Goal: Task Accomplishment & Management: Manage account settings

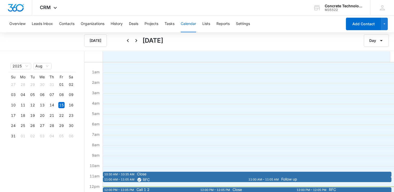
scroll to position [104, 0]
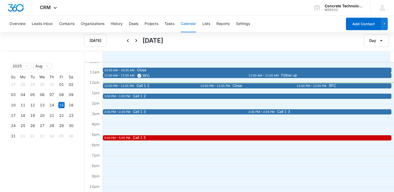
click at [311, 87] on div "12:00 PM – 12:05 PM" at bounding box center [312, 86] width 31 height 4
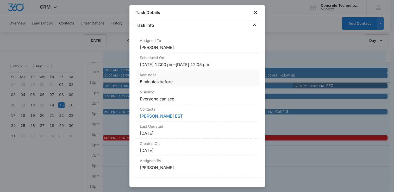
scroll to position [0, 0]
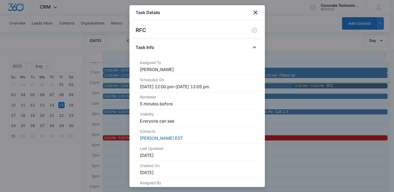
click at [255, 13] on icon "close" at bounding box center [256, 13] width 4 height 4
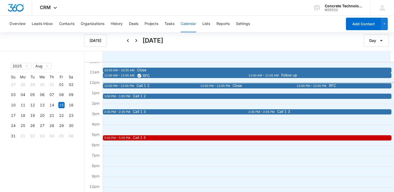
click at [215, 88] on div "12:00 PM – 12:05 PM" at bounding box center [215, 86] width 31 height 4
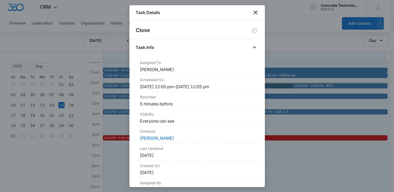
click at [257, 11] on icon "close" at bounding box center [256, 12] width 6 height 6
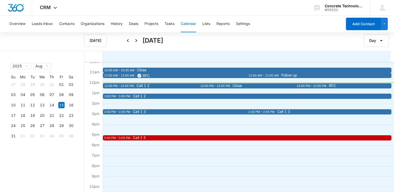
click at [133, 86] on div "12:00 PM – 12:05 PM" at bounding box center [119, 86] width 31 height 4
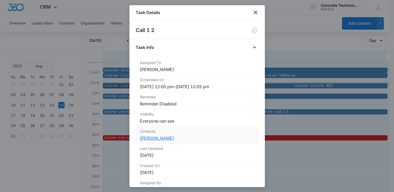
click at [157, 138] on link "[PERSON_NAME]" at bounding box center [157, 138] width 34 height 5
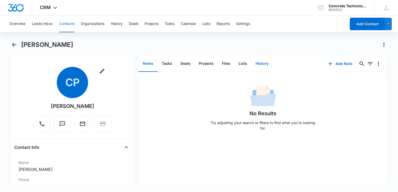
click at [259, 63] on button "History" at bounding box center [262, 64] width 21 height 16
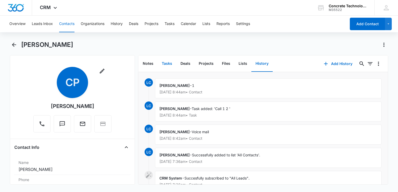
click at [167, 63] on button "Tasks" at bounding box center [167, 64] width 19 height 16
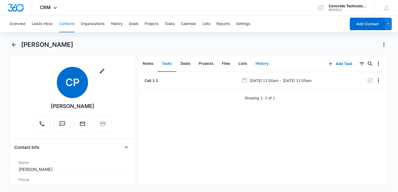
click at [253, 62] on button "History" at bounding box center [262, 64] width 21 height 16
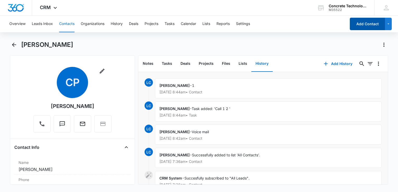
click at [358, 22] on button "Add Contact" at bounding box center [367, 24] width 35 height 13
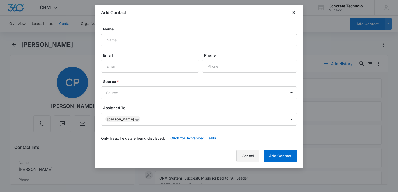
click at [258, 161] on button "Cancel" at bounding box center [247, 156] width 23 height 13
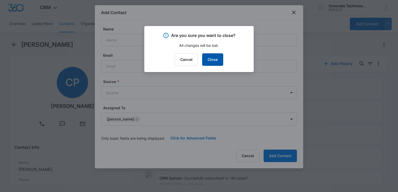
click at [215, 56] on button "Close" at bounding box center [212, 59] width 21 height 13
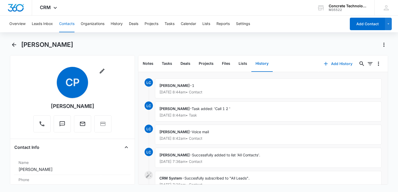
click at [327, 65] on button "Add History" at bounding box center [338, 64] width 39 height 13
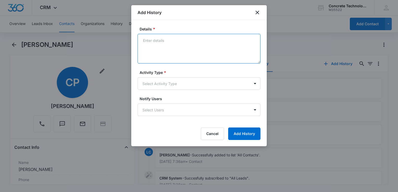
click at [204, 47] on textarea "Details *" at bounding box center [199, 49] width 123 height 30
type textarea "Voice mail"
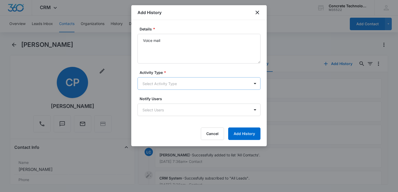
click at [170, 85] on body "CRM Apps Reputation Websites Forms CRM Email Social Content Ads Intelligence Fi…" at bounding box center [199, 96] width 398 height 192
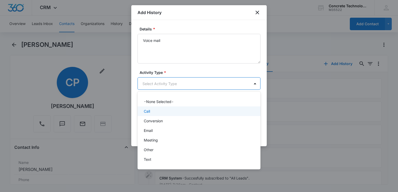
click at [165, 109] on div "Call" at bounding box center [198, 111] width 109 height 5
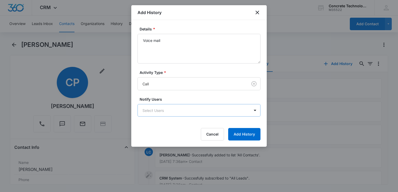
click at [169, 116] on form "Details * Voice mail Activity Type * Call Notify Users Select Users Cancel Add …" at bounding box center [199, 83] width 123 height 114
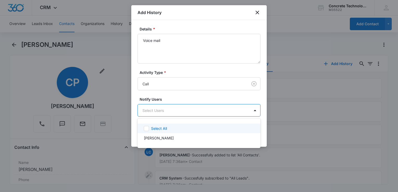
click at [169, 115] on body "CRM Apps Reputation Websites Forms CRM Email Social Content Ads Intelligence Fi…" at bounding box center [199, 96] width 398 height 192
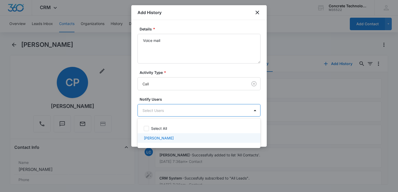
click at [170, 142] on div "[PERSON_NAME]" at bounding box center [199, 138] width 123 height 10
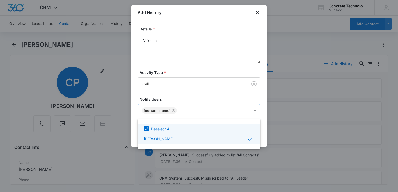
click at [222, 18] on div at bounding box center [199, 96] width 398 height 192
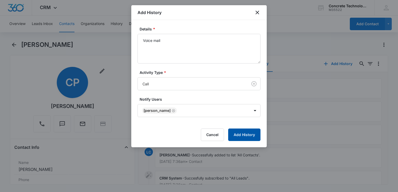
click at [252, 134] on button "Add History" at bounding box center [244, 135] width 32 height 13
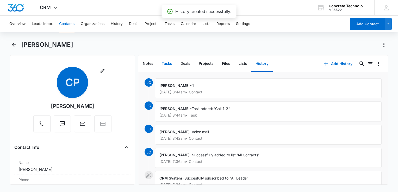
click at [167, 64] on button "Tasks" at bounding box center [167, 64] width 19 height 16
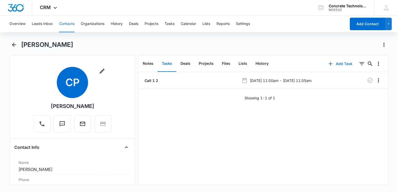
click at [334, 65] on button "Add Task" at bounding box center [340, 64] width 34 height 13
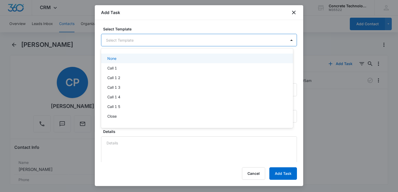
click at [157, 40] on body "CRM Apps Reputation Websites Forms CRM Email Social Content Ads Intelligence Fi…" at bounding box center [199, 96] width 398 height 192
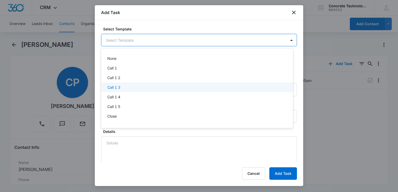
click at [125, 86] on div "Call 1 3" at bounding box center [196, 87] width 179 height 5
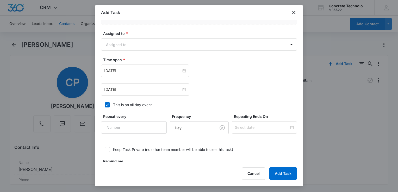
scroll to position [326, 0]
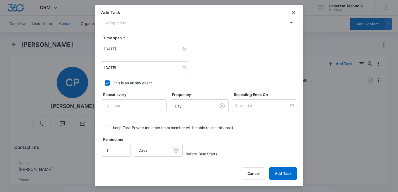
click at [167, 17] on div "Add Task" at bounding box center [199, 12] width 209 height 15
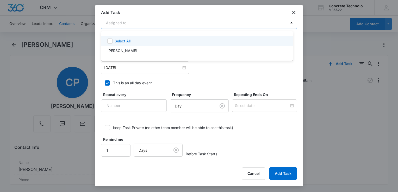
click at [161, 27] on body "CRM Apps Reputation Websites Forms CRM Email Social Content Ads Intelligence Fi…" at bounding box center [199, 96] width 398 height 192
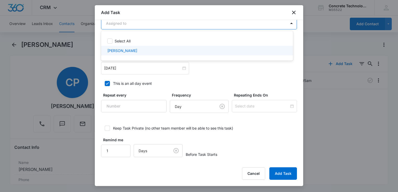
click at [135, 51] on div "[PERSON_NAME]" at bounding box center [196, 50] width 179 height 5
checkbox input "true"
click at [137, 71] on div at bounding box center [199, 96] width 398 height 192
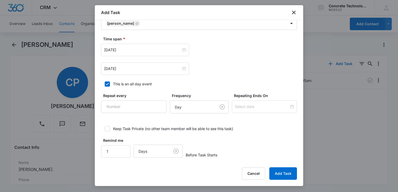
click at [137, 71] on div "[DATE]" at bounding box center [145, 69] width 88 height 13
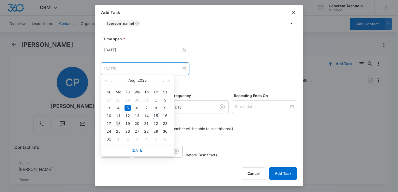
type input "[DATE]"
click at [120, 125] on div "18" at bounding box center [118, 124] width 6 height 6
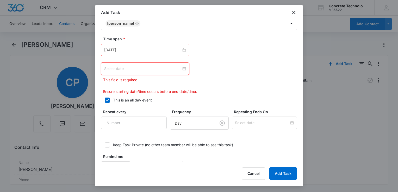
click at [163, 70] on input at bounding box center [142, 69] width 77 height 6
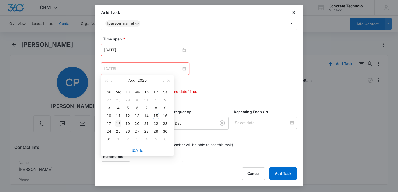
type input "[DATE]"
click at [118, 125] on div "18" at bounding box center [118, 124] width 6 height 6
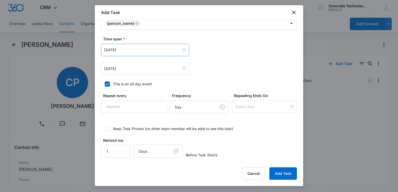
click at [165, 52] on div "[DATE]" at bounding box center [145, 50] width 88 height 13
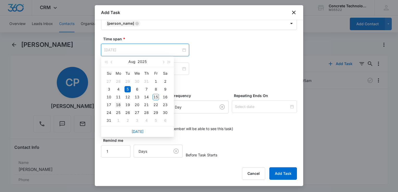
type input "[DATE]"
click at [116, 104] on div "18" at bounding box center [118, 105] width 6 height 6
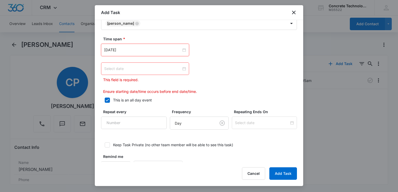
click at [182, 66] on div at bounding box center [145, 69] width 82 height 6
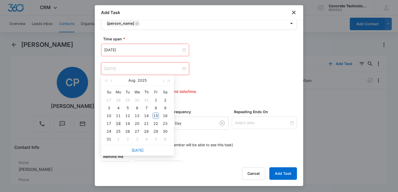
type input "[DATE]"
click at [119, 125] on div "18" at bounding box center [118, 124] width 6 height 6
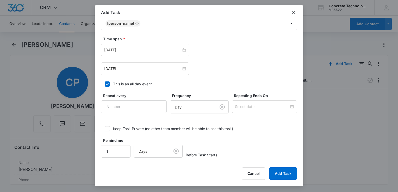
click at [109, 84] on div at bounding box center [107, 84] width 5 height 5
click at [105, 84] on input "This is an all day event" at bounding box center [103, 84] width 4 height 4
checkbox input "false"
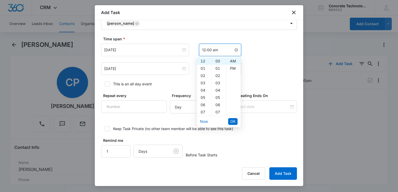
click at [221, 48] on input "12:00 am" at bounding box center [217, 50] width 31 height 6
click at [202, 76] on div "02" at bounding box center [204, 75] width 15 height 7
click at [232, 70] on div "PM" at bounding box center [233, 68] width 14 height 7
type input "2:00 pm"
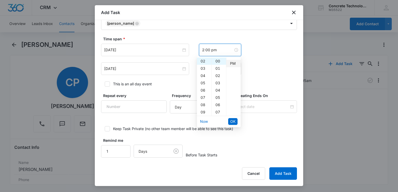
scroll to position [7, 0]
click at [232, 121] on span "OK" at bounding box center [232, 122] width 5 height 6
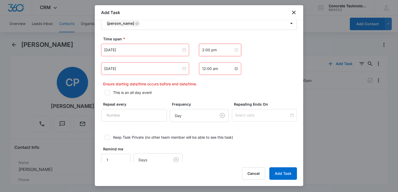
click at [226, 71] on input "12:00 am" at bounding box center [217, 69] width 31 height 6
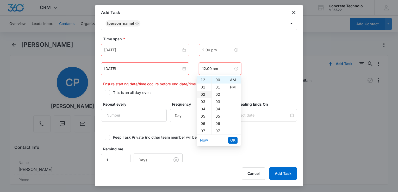
click at [201, 95] on div "02" at bounding box center [204, 94] width 15 height 7
click at [216, 116] on div "05" at bounding box center [219, 116] width 14 height 7
click at [234, 142] on span "OK" at bounding box center [232, 141] width 5 height 6
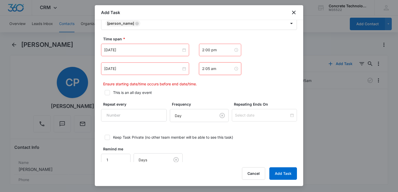
click at [225, 69] on input "2:05 am" at bounding box center [217, 69] width 31 height 6
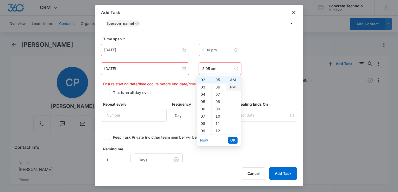
click at [231, 85] on div "PM" at bounding box center [233, 87] width 14 height 7
type input "2:05 pm"
click at [232, 137] on button "OK" at bounding box center [232, 140] width 9 height 7
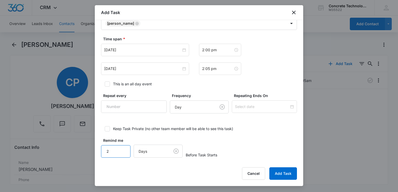
click at [122, 148] on input "2" at bounding box center [115, 151] width 29 height 13
click at [122, 148] on input "3" at bounding box center [115, 151] width 29 height 13
click at [122, 148] on input "4" at bounding box center [115, 151] width 29 height 13
type input "5"
click at [122, 148] on input "5" at bounding box center [115, 151] width 29 height 13
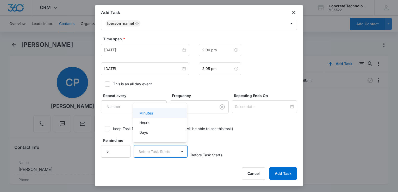
click at [163, 150] on body "CRM Apps Reputation Websites Forms CRM Email Social Content Ads Intelligence Fi…" at bounding box center [199, 96] width 398 height 192
click at [152, 113] on p "Minutes" at bounding box center [146, 113] width 14 height 5
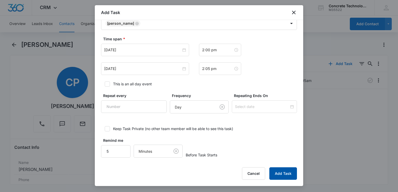
click at [283, 177] on button "Add Task" at bounding box center [284, 174] width 28 height 13
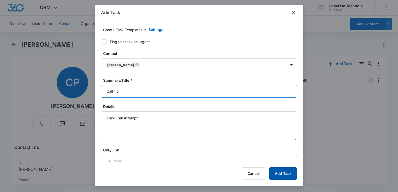
type input "Call 1 3"
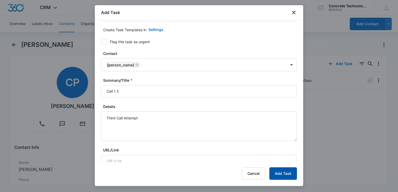
click at [285, 178] on button "Add Task" at bounding box center [284, 174] width 28 height 13
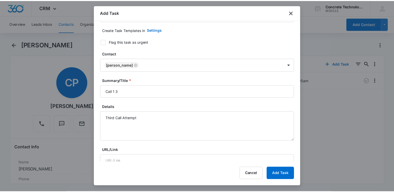
scroll to position [0, 0]
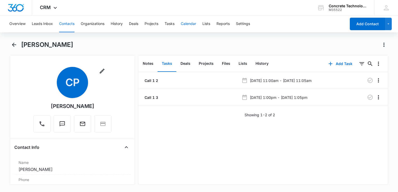
click at [183, 22] on button "Calendar" at bounding box center [188, 24] width 15 height 17
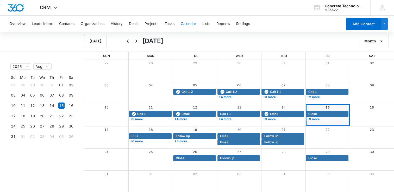
click at [328, 108] on link "15" at bounding box center [328, 108] width 4 height 4
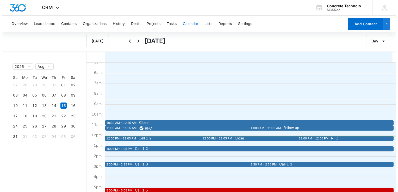
scroll to position [78, 0]
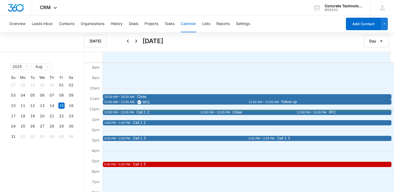
click at [218, 112] on div "12:00 PM – 12:05 PM" at bounding box center [215, 113] width 31 height 4
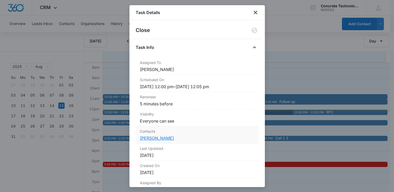
click at [156, 139] on link "[PERSON_NAME]" at bounding box center [157, 138] width 34 height 5
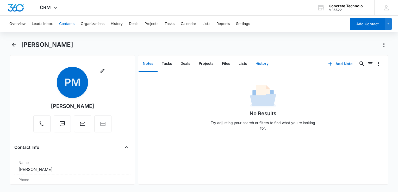
click at [264, 65] on button "History" at bounding box center [262, 64] width 21 height 16
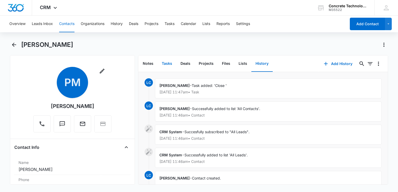
click at [164, 66] on button "Tasks" at bounding box center [167, 64] width 19 height 16
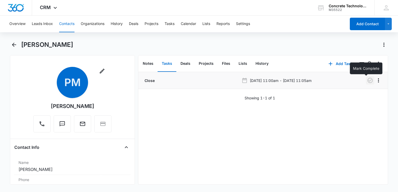
click at [369, 80] on icon "button" at bounding box center [370, 80] width 6 height 6
click at [258, 62] on button "History" at bounding box center [262, 64] width 21 height 16
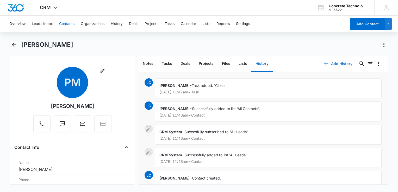
click at [339, 65] on button "Add History" at bounding box center [338, 64] width 39 height 13
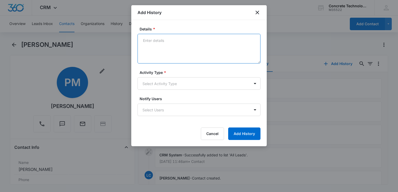
click at [220, 53] on textarea "Details *" at bounding box center [199, 49] width 123 height 30
type textarea "MB full"
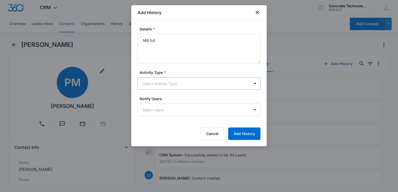
click at [186, 87] on body "CRM Apps Reputation Websites Forms CRM Email Social Content Ads Intelligence Fi…" at bounding box center [199, 96] width 398 height 192
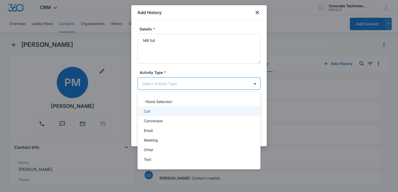
click at [161, 113] on div "Call" at bounding box center [198, 111] width 109 height 5
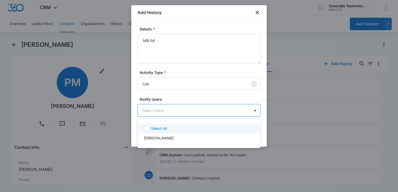
click at [160, 116] on body "CRM Apps Reputation Websites Forms CRM Email Social Content Ads Intelligence Fi…" at bounding box center [199, 96] width 398 height 192
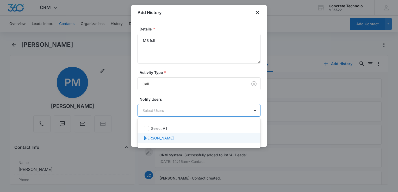
click at [158, 137] on p "[PERSON_NAME]" at bounding box center [159, 138] width 30 height 5
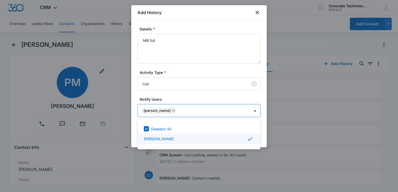
click at [303, 127] on div at bounding box center [199, 96] width 398 height 192
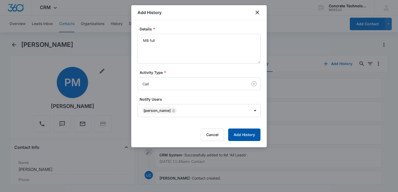
click at [244, 131] on button "Add History" at bounding box center [244, 135] width 32 height 13
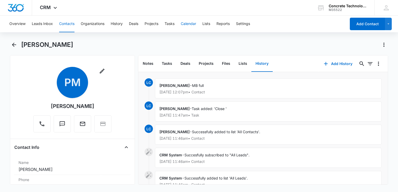
click at [191, 24] on button "Calendar" at bounding box center [188, 24] width 15 height 17
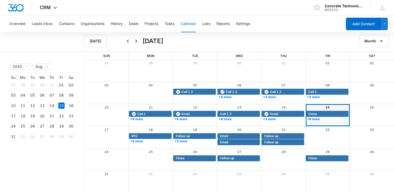
click at [325, 108] on div "15" at bounding box center [328, 107] width 44 height 7
click at [326, 107] on link "15" at bounding box center [328, 108] width 4 height 4
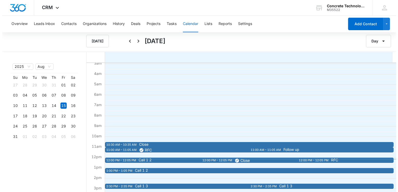
scroll to position [78, 0]
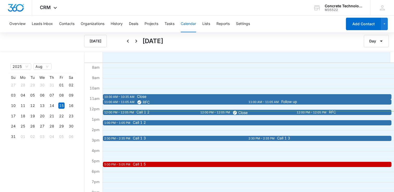
click at [309, 113] on div "12:00 PM – 12:05 PM" at bounding box center [312, 113] width 31 height 4
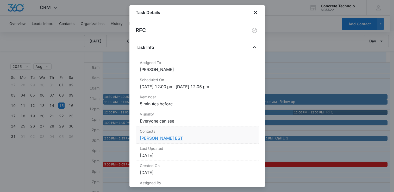
click at [164, 138] on link "[PERSON_NAME] EST" at bounding box center [161, 138] width 43 height 5
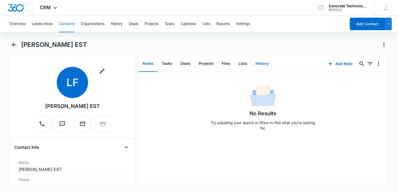
click at [266, 59] on button "History" at bounding box center [262, 64] width 21 height 16
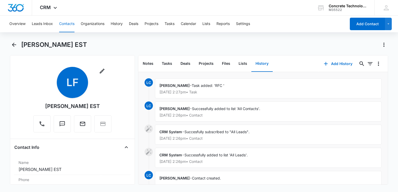
click at [245, 92] on p "[DATE] 2:27pm • Task" at bounding box center [269, 92] width 218 height 4
click at [146, 82] on span "LC" at bounding box center [149, 82] width 8 height 8
click at [215, 133] on span "Succesfully subscribed to "All Leads"." at bounding box center [217, 132] width 65 height 4
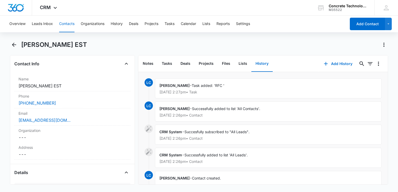
scroll to position [130, 0]
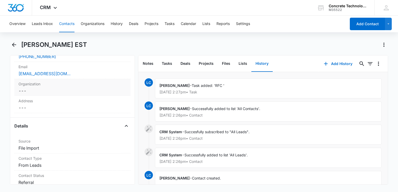
click at [83, 76] on div "[EMAIL_ADDRESS][DOMAIN_NAME]" at bounding box center [73, 74] width 108 height 6
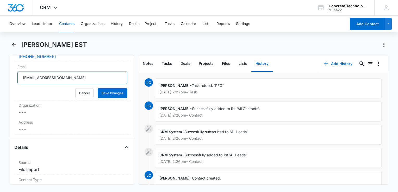
drag, startPoint x: 71, startPoint y: 80, endPoint x: -1, endPoint y: 73, distance: 72.5
click at [0, 73] on html "CRM Apps Reputation Websites Forms CRM Email Social Content Ads Intelligence Fi…" at bounding box center [199, 96] width 398 height 192
click at [167, 64] on button "Tasks" at bounding box center [167, 64] width 19 height 16
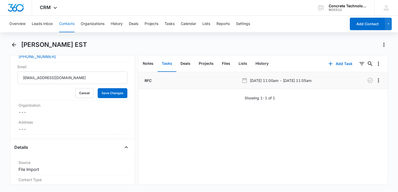
click at [193, 84] on li "RFC [DATE] 11:00am - [DATE] 11:05am" at bounding box center [263, 80] width 250 height 17
click at [243, 82] on icon at bounding box center [244, 80] width 5 height 5
click at [255, 82] on p "[DATE] 11:00am - [DATE] 11:05am" at bounding box center [281, 80] width 62 height 5
click at [297, 84] on li "RFC [DATE] 11:00am - [DATE] 11:05am" at bounding box center [263, 80] width 250 height 17
click at [376, 83] on icon "Overflow Menu" at bounding box center [379, 80] width 6 height 6
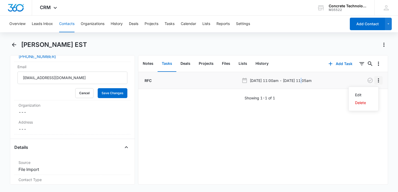
click at [376, 83] on icon "Overflow Menu" at bounding box center [379, 80] width 6 height 6
click at [367, 80] on icon "button" at bounding box center [370, 80] width 6 height 6
click at [338, 64] on button "Add Task" at bounding box center [340, 64] width 34 height 13
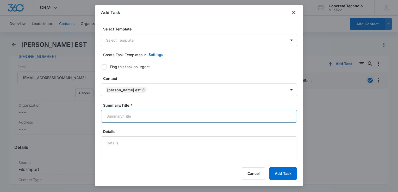
click at [137, 118] on input "Summary/Title *" at bounding box center [199, 116] width 196 height 13
click at [138, 117] on input "Summary/Title *" at bounding box center [199, 116] width 196 height 13
type input "RFC"
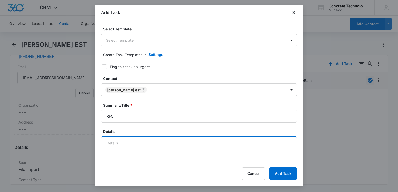
click at [141, 144] on textarea "Details" at bounding box center [199, 152] width 196 height 30
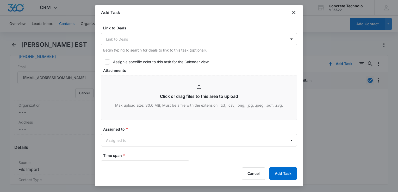
scroll to position [209, 0]
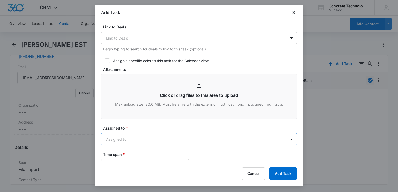
click at [133, 138] on body "CRM Apps Reputation Websites Forms CRM Email Social Content Ads Intelligence Fi…" at bounding box center [199, 96] width 398 height 192
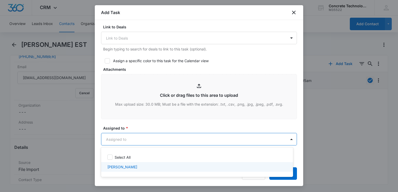
click at [128, 168] on p "[PERSON_NAME]" at bounding box center [122, 166] width 30 height 5
checkbox input "true"
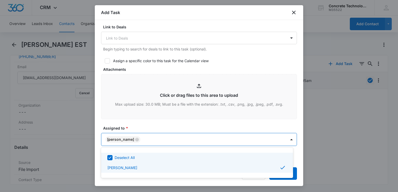
click at [172, 114] on div at bounding box center [199, 96] width 398 height 192
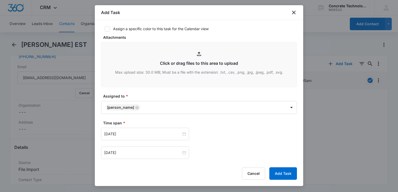
scroll to position [287, 0]
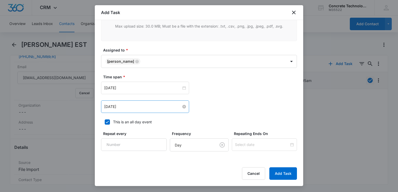
click at [129, 108] on input "[DATE]" at bounding box center [142, 107] width 77 height 6
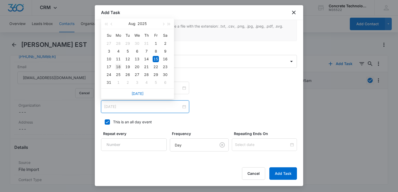
type input "[DATE]"
click at [118, 65] on div "18" at bounding box center [118, 67] width 6 height 6
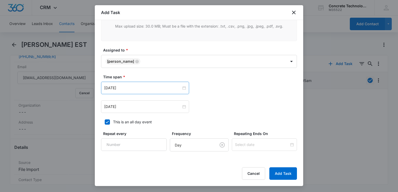
click at [151, 92] on div "[DATE]" at bounding box center [145, 88] width 88 height 13
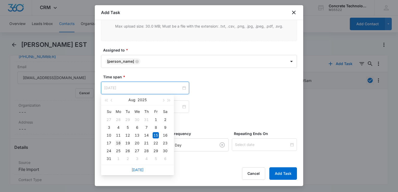
type input "[DATE]"
click at [119, 143] on div "18" at bounding box center [118, 143] width 6 height 6
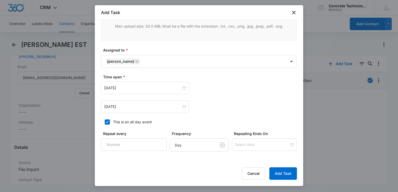
click at [108, 121] on icon at bounding box center [107, 122] width 3 height 2
click at [105, 120] on input "This is an all day event" at bounding box center [103, 122] width 4 height 4
checkbox input "false"
click at [223, 89] on input "12:00 am" at bounding box center [217, 88] width 31 height 6
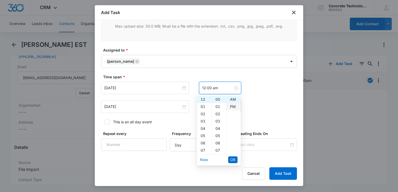
click at [234, 108] on div "PM" at bounding box center [233, 106] width 14 height 7
type input "12:00 pm"
click at [232, 160] on span "OK" at bounding box center [232, 160] width 5 height 6
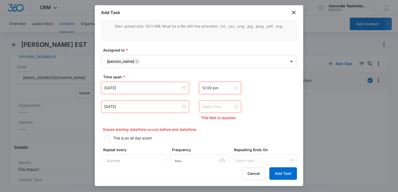
click at [222, 104] on input at bounding box center [217, 107] width 31 height 6
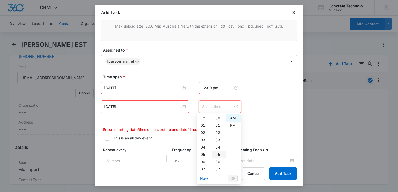
click at [218, 153] on div "05" at bounding box center [219, 154] width 14 height 7
click at [232, 126] on div "PM" at bounding box center [233, 125] width 14 height 7
type input "12:05 pm"
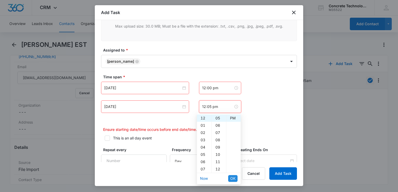
click at [233, 178] on span "OK" at bounding box center [232, 179] width 5 height 6
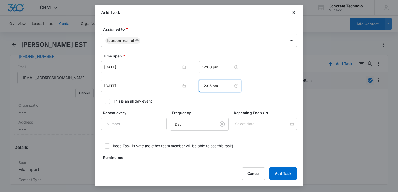
scroll to position [326, 0]
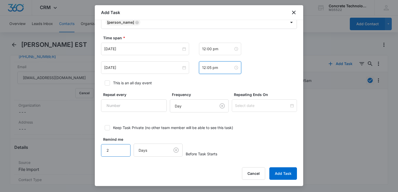
click at [123, 146] on input "2" at bounding box center [115, 150] width 29 height 13
click at [121, 146] on input "3" at bounding box center [115, 150] width 29 height 13
click at [122, 146] on input "4" at bounding box center [115, 150] width 29 height 13
type input "5"
click at [122, 146] on input "5" at bounding box center [115, 150] width 29 height 13
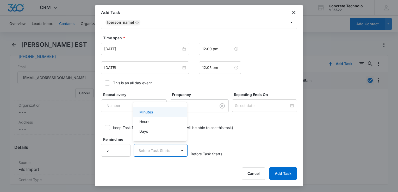
click at [174, 149] on body "CRM Apps Reputation Websites Forms CRM Email Social Content Ads Intelligence Fi…" at bounding box center [199, 96] width 398 height 192
click at [151, 113] on p "Minutes" at bounding box center [146, 111] width 14 height 5
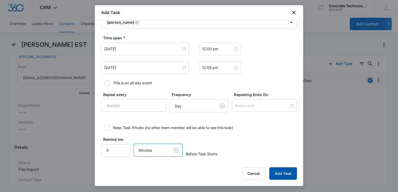
click at [286, 177] on button "Add Task" at bounding box center [284, 174] width 28 height 13
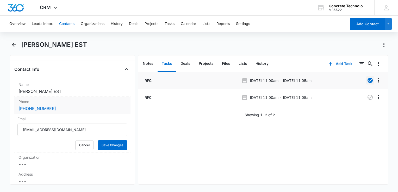
scroll to position [130, 0]
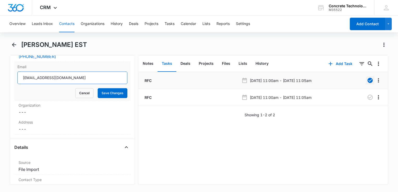
click at [81, 74] on input "[EMAIL_ADDRESS][DOMAIN_NAME]" at bounding box center [72, 78] width 110 height 13
drag, startPoint x: 79, startPoint y: 77, endPoint x: -1, endPoint y: 62, distance: 81.1
click at [0, 62] on html "CRM Apps Reputation Websites Forms CRM Email Social Content Ads Intelligence Fi…" at bounding box center [199, 96] width 398 height 192
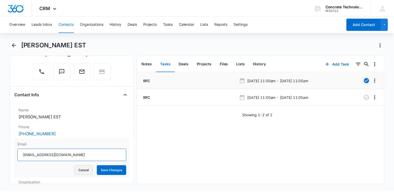
scroll to position [52, 0]
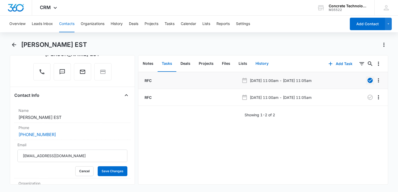
click at [257, 64] on button "History" at bounding box center [262, 64] width 21 height 16
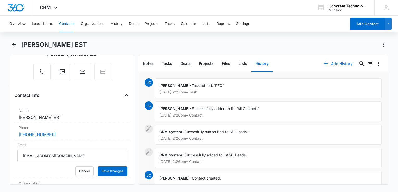
click at [329, 62] on button "Add History" at bounding box center [338, 64] width 39 height 13
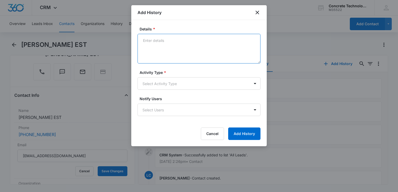
click at [161, 35] on textarea "Details *" at bounding box center [199, 49] width 123 height 30
type textarea "Next step"
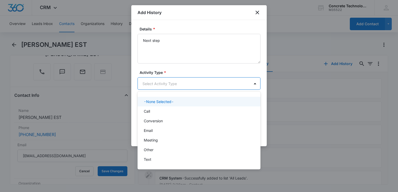
click at [172, 80] on body "CRM Apps Reputation Websites Forms CRM Email Social Content Ads Intelligence Fi…" at bounding box center [199, 96] width 398 height 192
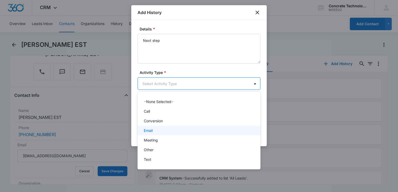
click at [156, 129] on div "Email" at bounding box center [198, 130] width 109 height 5
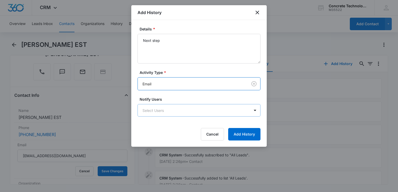
click at [173, 110] on body "CRM Apps Reputation Websites Forms CRM Email Social Content Ads Intelligence Fi…" at bounding box center [199, 96] width 398 height 192
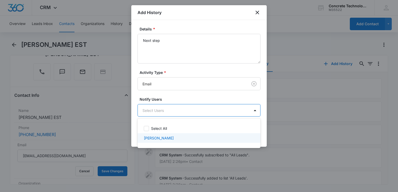
click at [162, 136] on p "[PERSON_NAME]" at bounding box center [159, 138] width 30 height 5
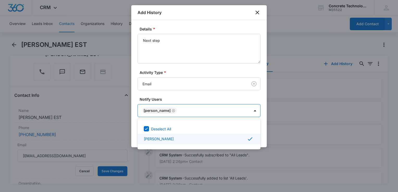
click at [242, 20] on div at bounding box center [199, 96] width 398 height 192
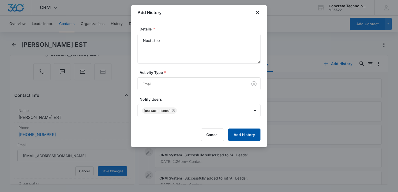
click at [247, 135] on button "Add History" at bounding box center [244, 135] width 32 height 13
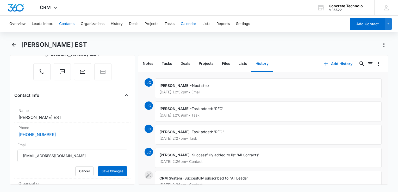
click at [195, 26] on button "Calendar" at bounding box center [188, 24] width 15 height 17
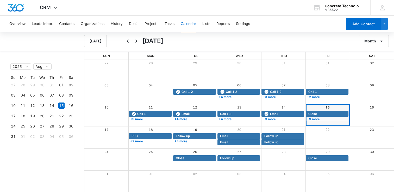
click at [319, 117] on div "Close" at bounding box center [327, 114] width 43 height 6
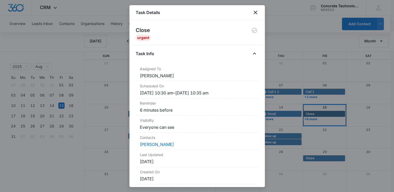
click at [324, 107] on div at bounding box center [197, 96] width 394 height 192
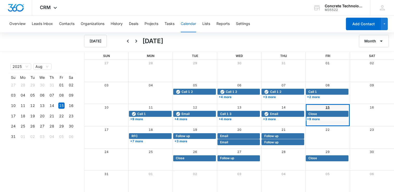
click at [327, 108] on link "15" at bounding box center [328, 108] width 4 height 4
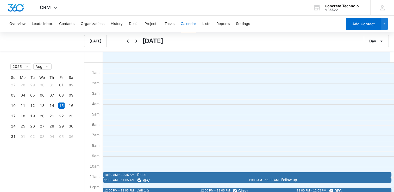
scroll to position [104, 0]
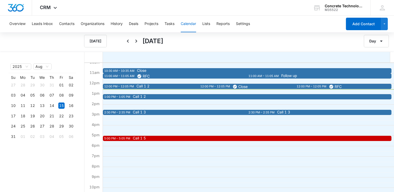
click at [176, 98] on span "Call 1 2" at bounding box center [275, 97] width 285 height 4
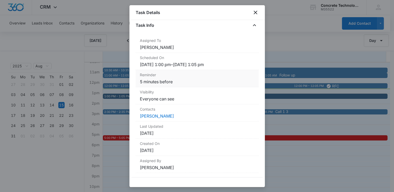
scroll to position [0, 0]
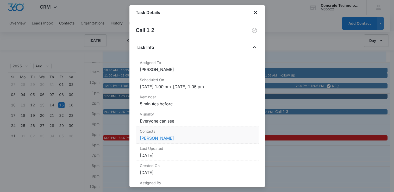
click at [161, 137] on link "[PERSON_NAME]" at bounding box center [157, 138] width 34 height 5
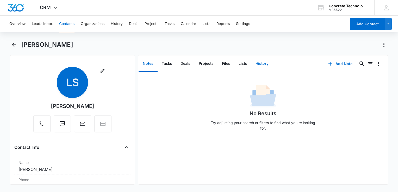
click at [261, 64] on button "History" at bounding box center [262, 64] width 21 height 16
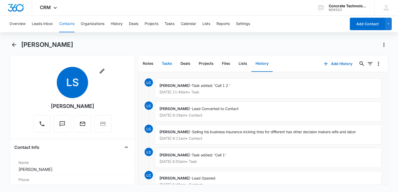
click at [160, 59] on button "Tasks" at bounding box center [167, 64] width 19 height 16
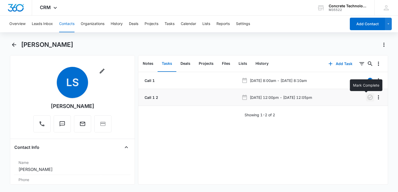
click at [368, 100] on icon "button" at bounding box center [370, 97] width 6 height 6
click at [263, 66] on button "History" at bounding box center [262, 64] width 21 height 16
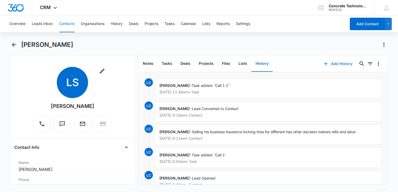
click at [330, 59] on button "Add History" at bounding box center [338, 64] width 39 height 13
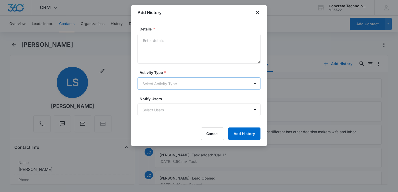
click at [195, 84] on body "CRM Apps Reputation Websites Forms CRM Email Social Content Ads Intelligence Fi…" at bounding box center [199, 96] width 398 height 192
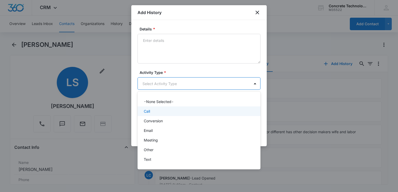
click at [170, 112] on div "Call" at bounding box center [198, 111] width 109 height 5
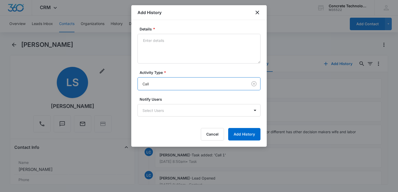
click at [170, 112] on body "CRM Apps Reputation Websites Forms CRM Email Social Content Ads Intelligence Fi…" at bounding box center [199, 96] width 398 height 192
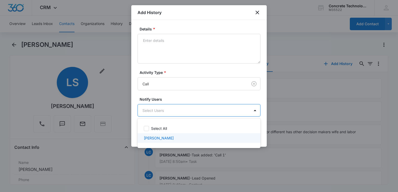
click at [168, 134] on div "[PERSON_NAME]" at bounding box center [199, 138] width 123 height 10
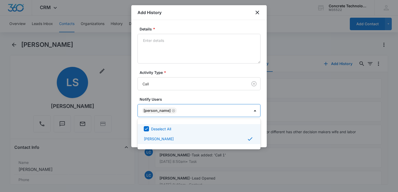
click at [191, 48] on div at bounding box center [199, 96] width 398 height 192
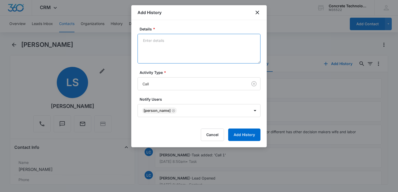
click at [189, 43] on textarea "Details *" at bounding box center [199, 49] width 123 height 30
click at [188, 41] on textarea "AI Mail" at bounding box center [199, 49] width 123 height 30
type textarea "AI Mail No message"
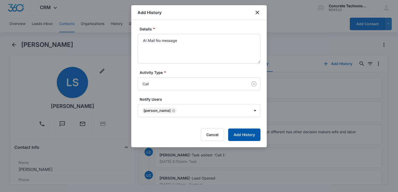
click at [240, 132] on button "Add History" at bounding box center [244, 135] width 32 height 13
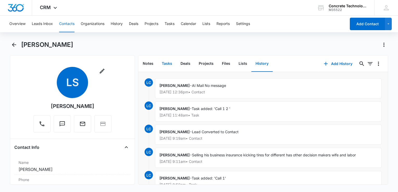
click at [171, 65] on button "Tasks" at bounding box center [167, 64] width 19 height 16
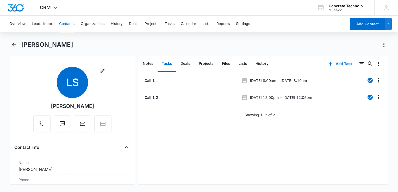
click at [329, 62] on icon "button" at bounding box center [331, 64] width 6 height 6
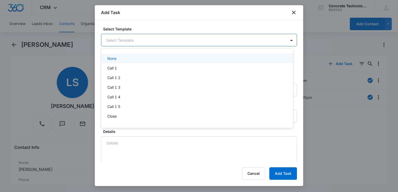
click at [149, 42] on body "CRM Apps Reputation Websites Forms CRM Email Social Content Ads Intelligence Fi…" at bounding box center [199, 96] width 398 height 192
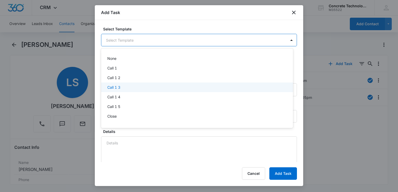
click at [136, 85] on div "Call 1 3" at bounding box center [196, 87] width 179 height 5
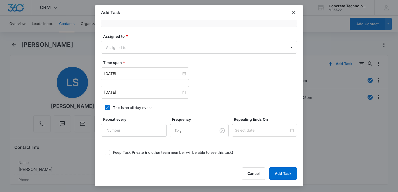
scroll to position [274, 0]
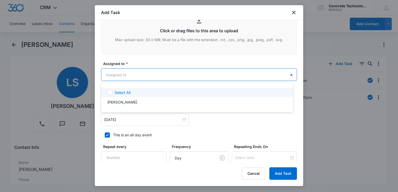
click at [151, 68] on body "CRM Apps Reputation Websites Forms CRM Email Social Content Ads Intelligence Fi…" at bounding box center [199, 96] width 398 height 192
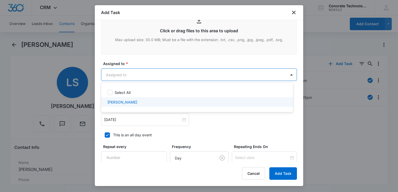
click at [132, 103] on p "[PERSON_NAME]" at bounding box center [122, 102] width 30 height 5
checkbox input "true"
click at [219, 133] on div at bounding box center [199, 96] width 398 height 192
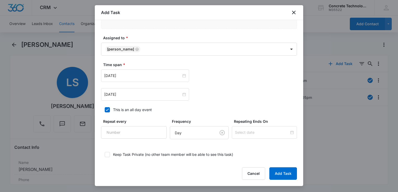
scroll to position [326, 0]
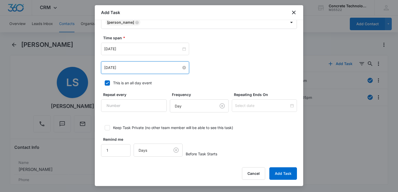
click at [136, 66] on input "[DATE]" at bounding box center [142, 68] width 77 height 6
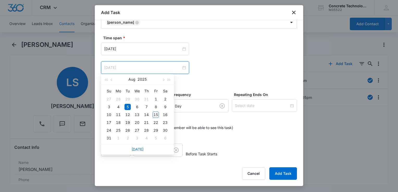
type input "[DATE]"
click at [126, 121] on div "19" at bounding box center [128, 123] width 6 height 6
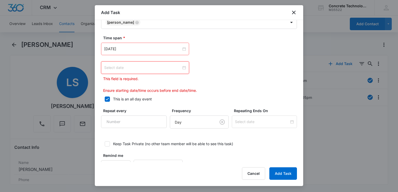
click at [181, 67] on div at bounding box center [145, 68] width 82 height 6
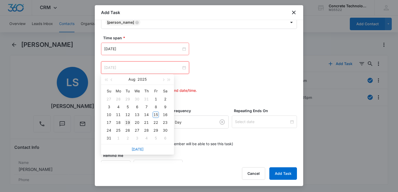
type input "[DATE]"
click at [127, 124] on div "19" at bounding box center [128, 123] width 6 height 6
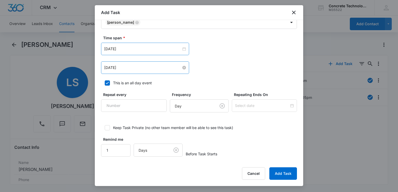
click at [155, 43] on div "[DATE]" at bounding box center [145, 49] width 88 height 13
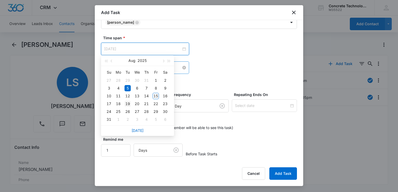
type input "[DATE]"
click at [128, 105] on div "19" at bounding box center [128, 104] width 6 height 6
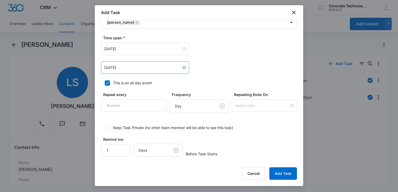
click at [107, 83] on icon at bounding box center [107, 83] width 5 height 5
click at [105, 83] on input "This is an all day event" at bounding box center [103, 83] width 4 height 4
checkbox input "false"
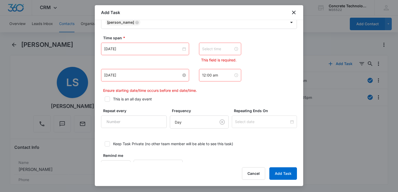
click at [224, 50] on input at bounding box center [217, 49] width 31 height 6
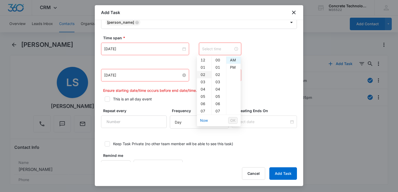
click at [204, 75] on div "02" at bounding box center [204, 74] width 15 height 7
click at [230, 69] on div "PM" at bounding box center [233, 67] width 14 height 7
type input "2:00 pm"
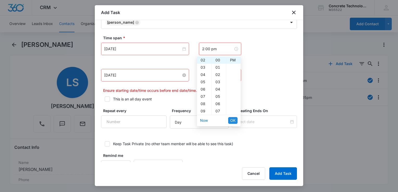
click at [231, 118] on span "OK" at bounding box center [232, 121] width 5 height 6
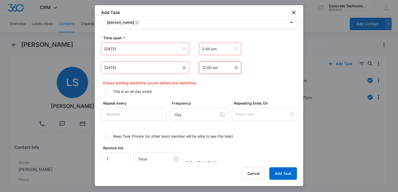
click at [222, 68] on input "12:00 am" at bounding box center [217, 68] width 31 height 6
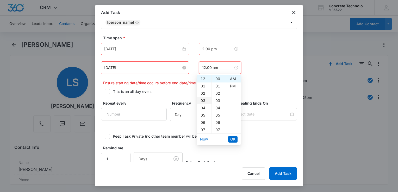
click at [204, 93] on div "02" at bounding box center [204, 93] width 15 height 7
click at [220, 114] on div "05" at bounding box center [219, 115] width 14 height 7
click at [232, 87] on div "PM" at bounding box center [233, 86] width 14 height 7
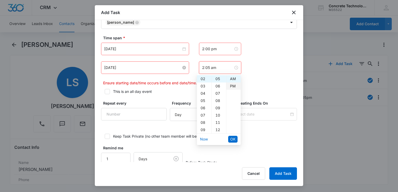
type input "2:05 pm"
click at [230, 138] on button "OK" at bounding box center [232, 139] width 9 height 7
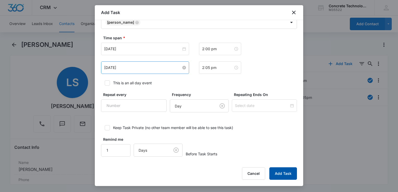
click at [288, 175] on button "Add Task" at bounding box center [284, 174] width 28 height 13
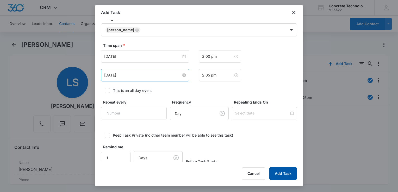
scroll to position [26, 0]
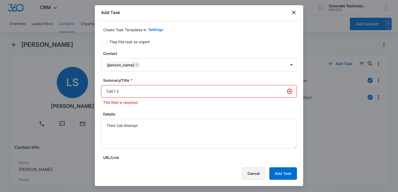
click at [256, 172] on button "Cancel" at bounding box center [253, 174] width 23 height 13
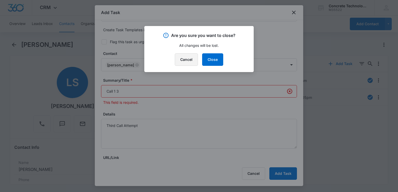
click at [185, 60] on button "Cancel" at bounding box center [186, 59] width 23 height 13
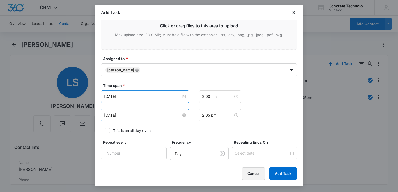
scroll to position [334, 0]
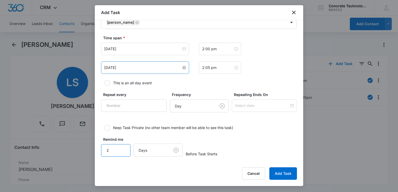
click at [122, 146] on input "2" at bounding box center [115, 150] width 29 height 13
click at [122, 146] on input "3" at bounding box center [115, 150] width 29 height 13
click at [122, 146] on input "4" at bounding box center [115, 150] width 29 height 13
type input "5"
click at [122, 146] on input "5" at bounding box center [115, 150] width 29 height 13
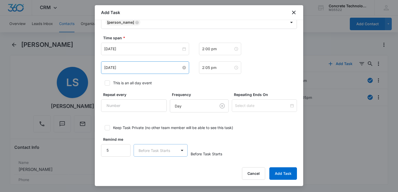
click at [162, 149] on body "CRM Apps Reputation Websites Forms CRM Email Social Content Ads Intelligence Fi…" at bounding box center [199, 96] width 398 height 192
click at [153, 109] on div "Minutes" at bounding box center [159, 111] width 40 height 5
click at [290, 173] on button "Add Task" at bounding box center [284, 174] width 28 height 13
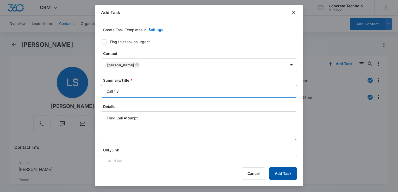
type input "Call 1 3"
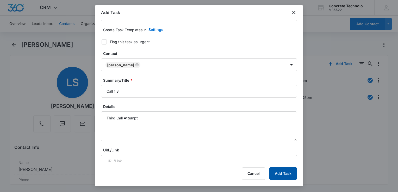
click at [288, 168] on button "Add Task" at bounding box center [284, 174] width 28 height 13
